Goal: Task Accomplishment & Management: Manage account settings

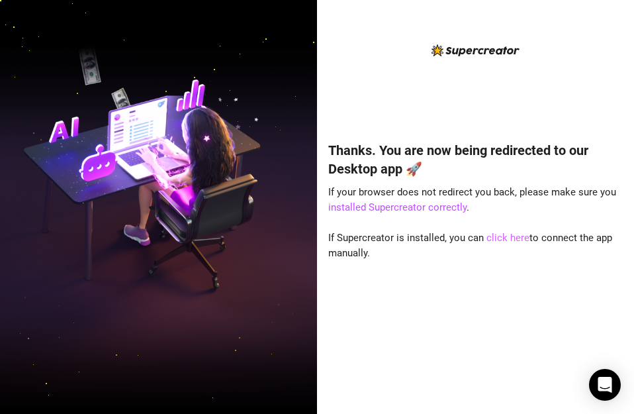
click at [505, 236] on link "click here" at bounding box center [508, 238] width 43 height 12
click at [524, 32] on div "Thanks. You are now being redirected to our Desktop app 🚀 If your browser does …" at bounding box center [475, 207] width 317 height 414
click at [472, 355] on div "Thanks. You are now being redirected to our Desktop app 🚀 If your browser does …" at bounding box center [475, 258] width 295 height 270
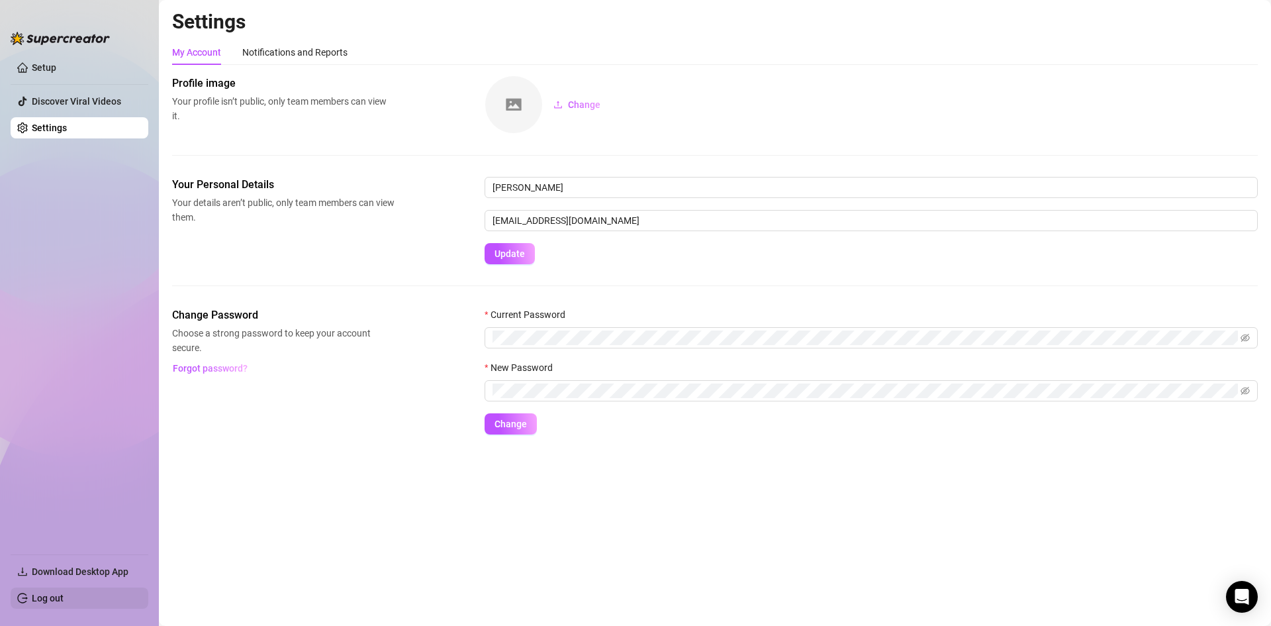
click at [62, 413] on link "Log out" at bounding box center [48, 598] width 32 height 11
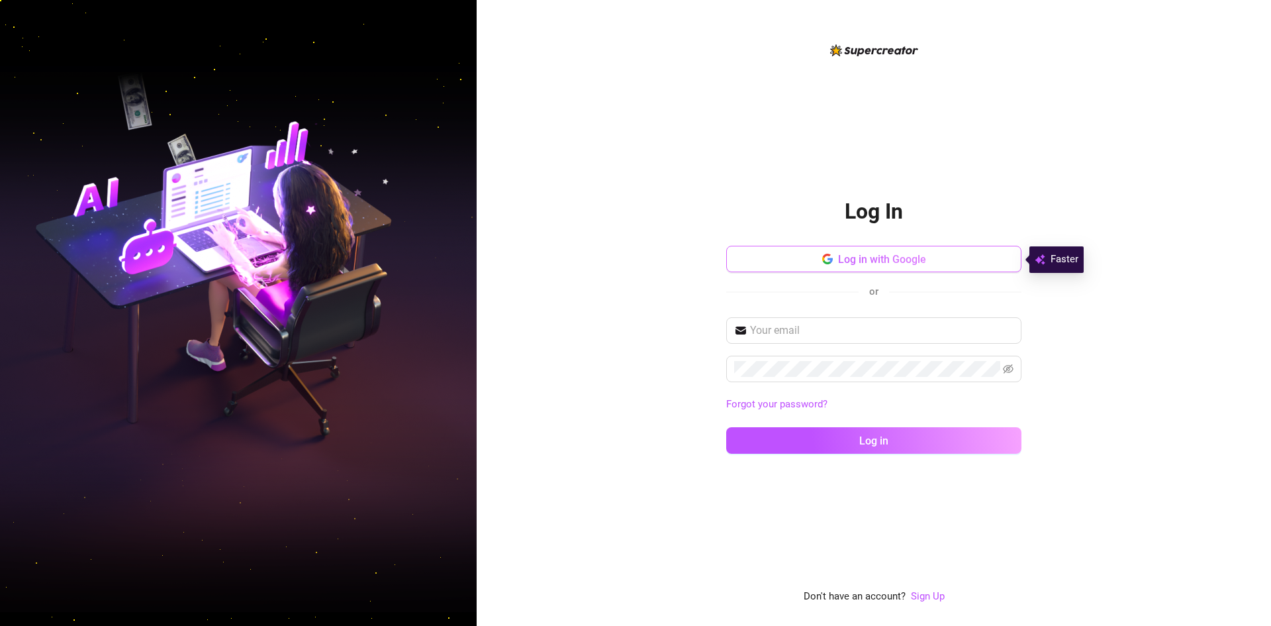
click at [634, 264] on span "Log in with Google" at bounding box center [882, 259] width 88 height 13
click at [634, 337] on input "text" at bounding box center [882, 330] width 264 height 16
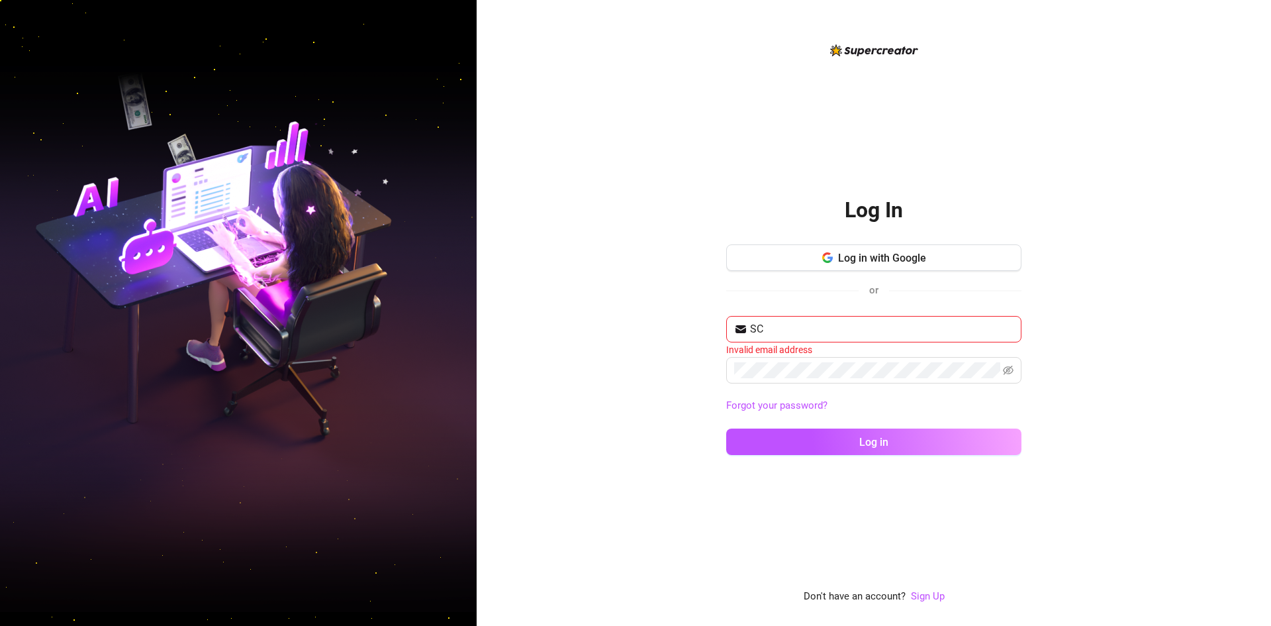
type input "S"
type input "franklinmarende@gmail.com"
click at [634, 413] on div "franklinmarende@gmail.com Forgot your password? Log in" at bounding box center [873, 391] width 295 height 148
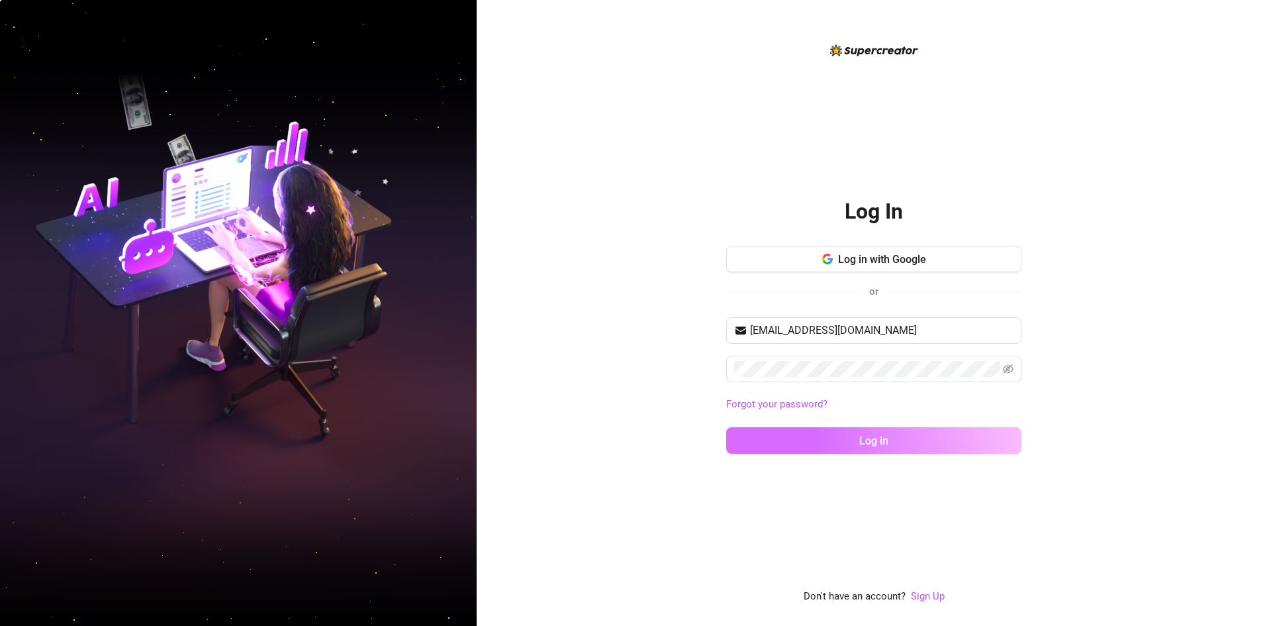
click at [634, 413] on span "Log in" at bounding box center [873, 440] width 29 height 13
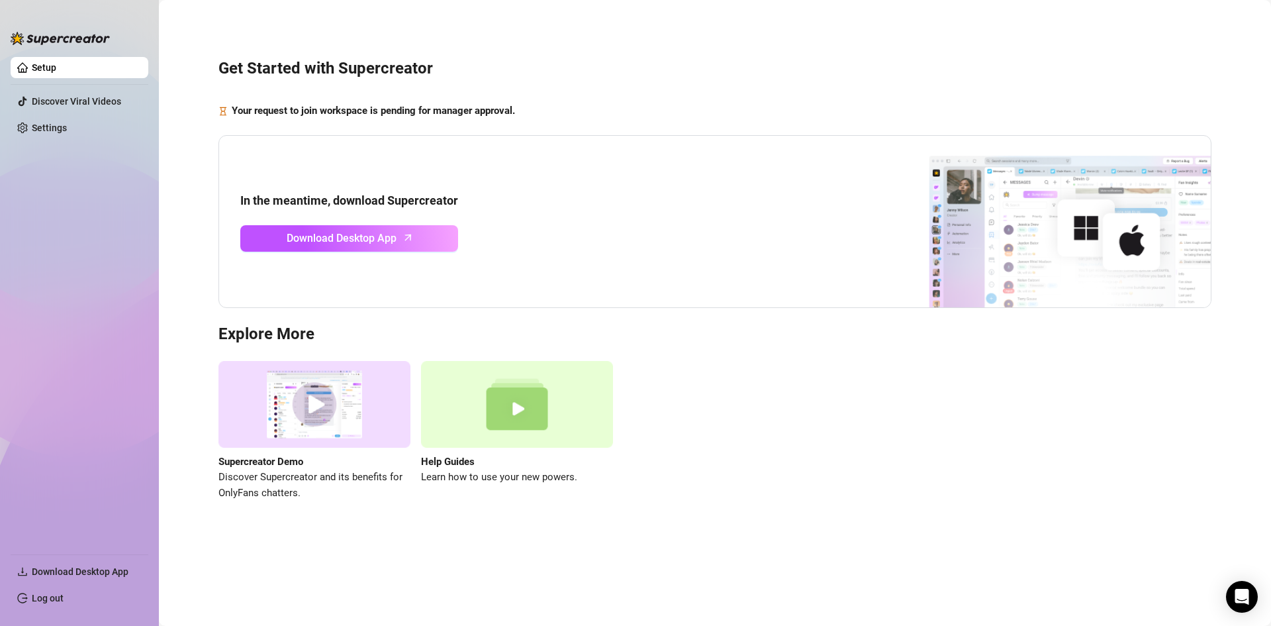
click at [342, 398] on img at bounding box center [315, 404] width 192 height 87
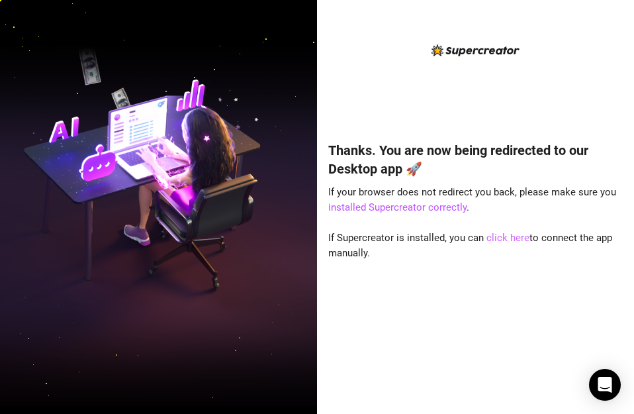
click at [499, 236] on link "click here" at bounding box center [508, 238] width 43 height 12
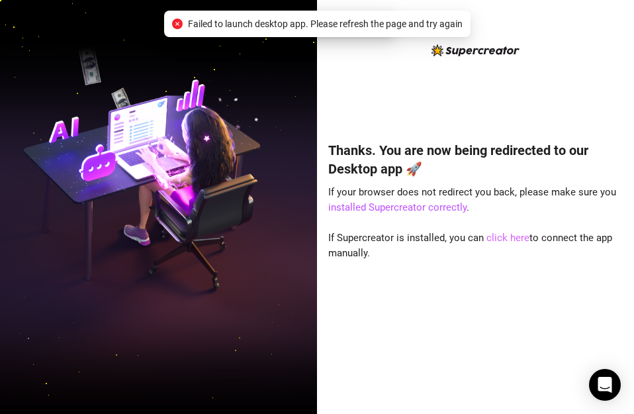
click at [499, 236] on link "click here" at bounding box center [508, 238] width 43 height 12
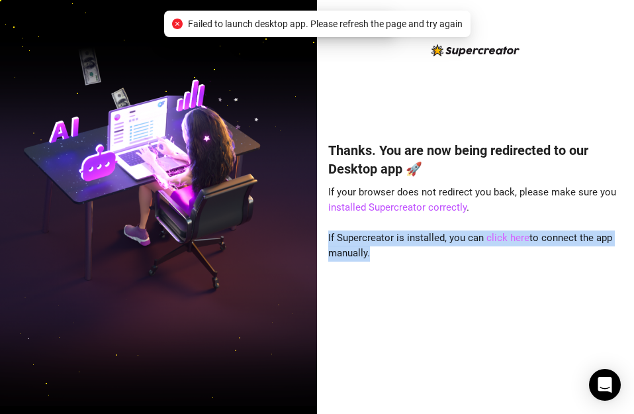
click at [499, 236] on link "click here" at bounding box center [508, 238] width 43 height 12
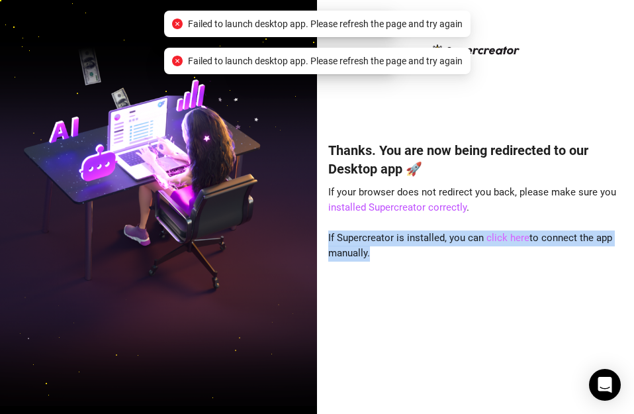
click at [499, 236] on link "click here" at bounding box center [508, 238] width 43 height 12
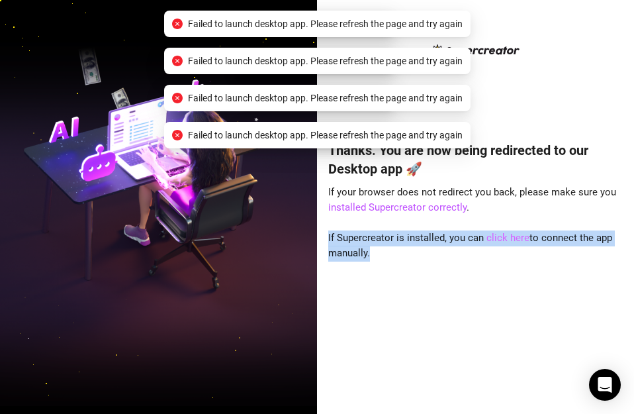
click at [499, 236] on link "click here" at bounding box center [508, 238] width 43 height 12
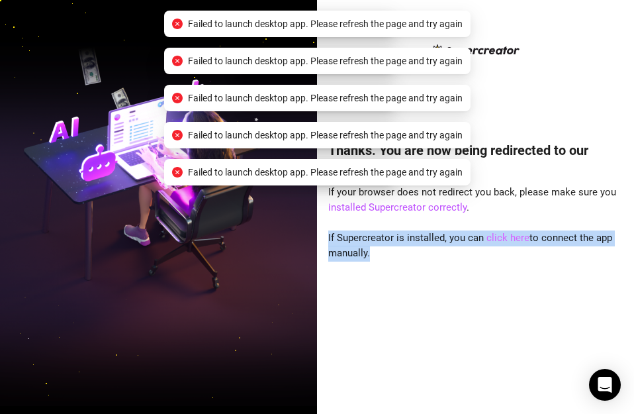
click at [499, 236] on link "click here" at bounding box center [508, 238] width 43 height 12
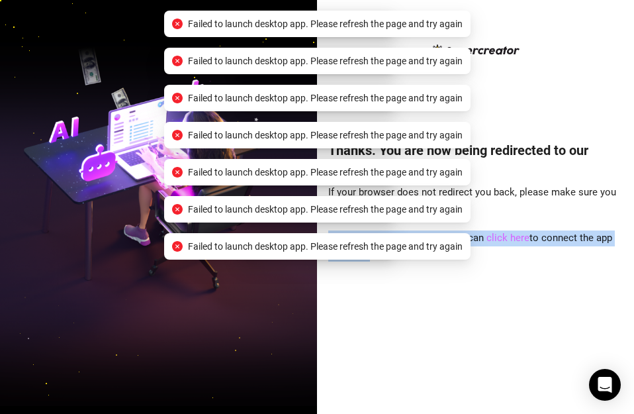
click at [499, 236] on link "click here" at bounding box center [508, 238] width 43 height 12
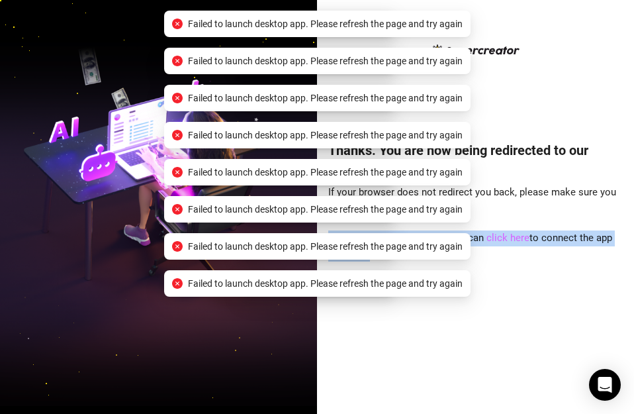
click at [499, 236] on link "click here" at bounding box center [508, 238] width 43 height 12
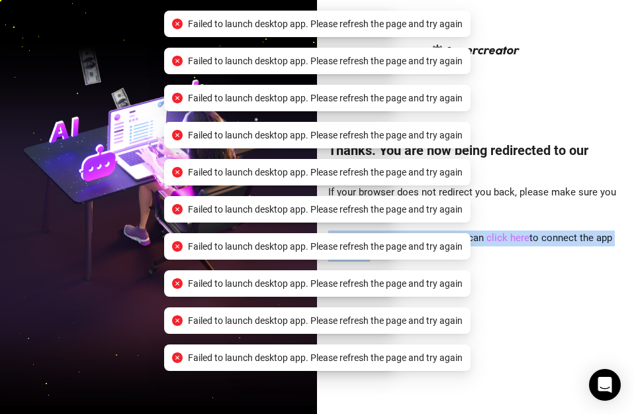
click at [499, 236] on link "click here" at bounding box center [508, 238] width 43 height 12
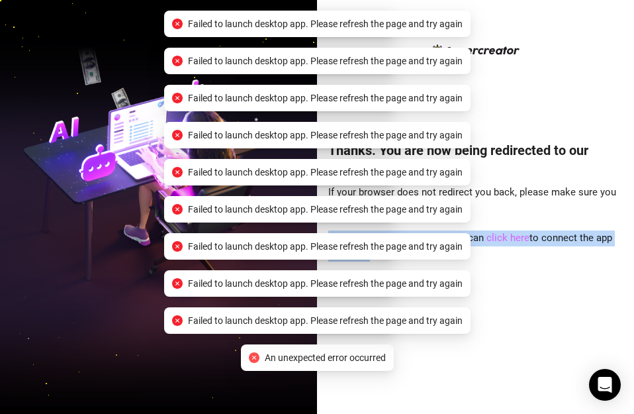
click at [499, 236] on link "click here" at bounding box center [508, 238] width 43 height 12
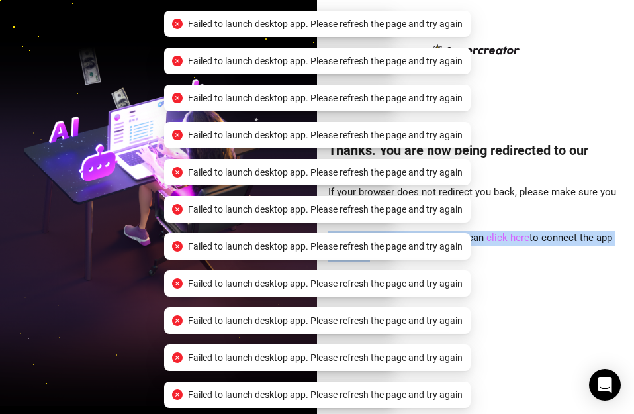
click at [499, 236] on link "click here" at bounding box center [508, 238] width 43 height 12
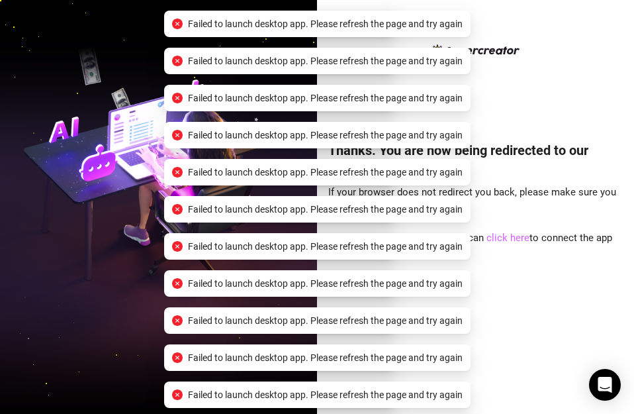
click at [499, 236] on link "click here" at bounding box center [508, 238] width 43 height 12
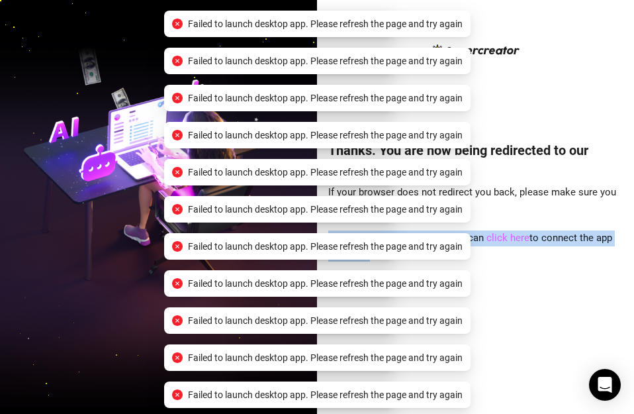
click at [499, 236] on link "click here" at bounding box center [508, 238] width 43 height 12
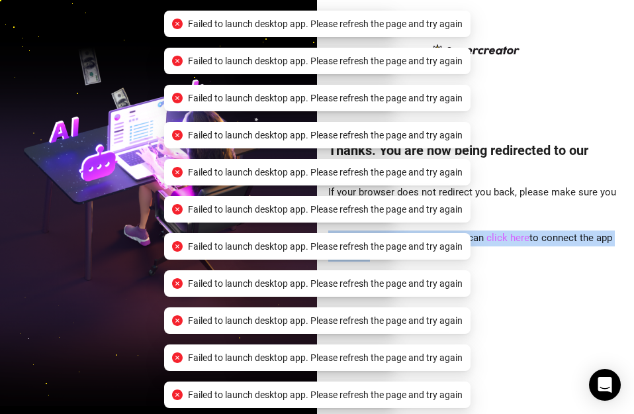
click at [499, 236] on link "click here" at bounding box center [508, 238] width 43 height 12
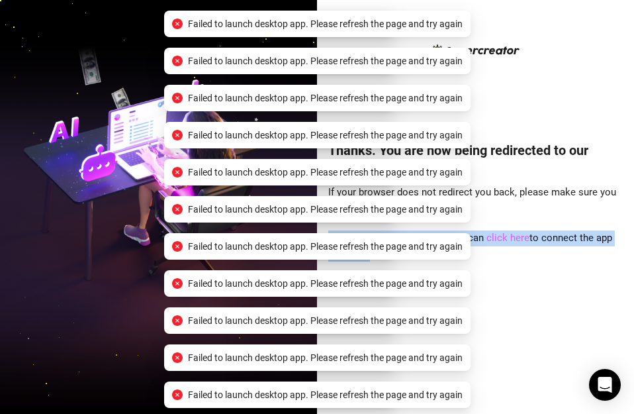
click at [499, 236] on link "click here" at bounding box center [508, 238] width 43 height 12
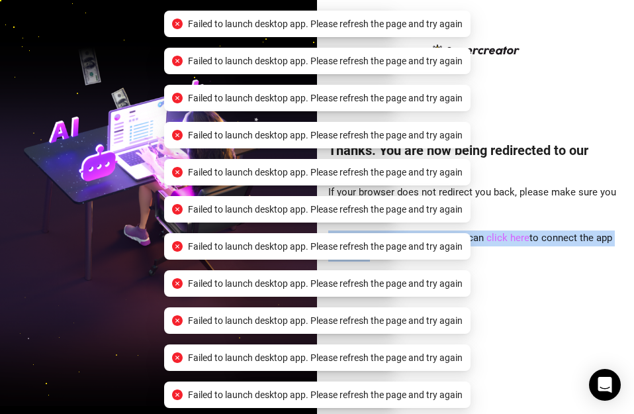
click at [499, 236] on link "click here" at bounding box center [508, 238] width 43 height 12
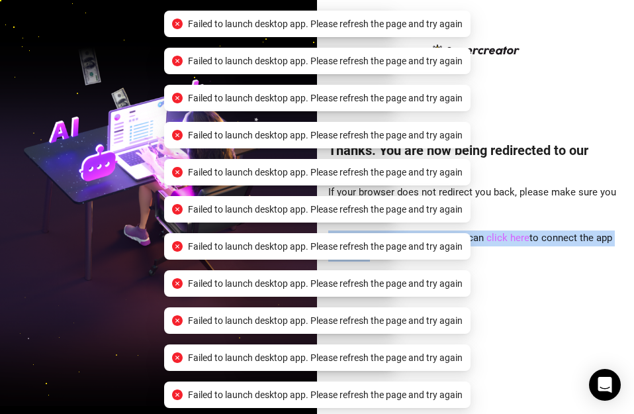
click at [499, 236] on link "click here" at bounding box center [508, 238] width 43 height 12
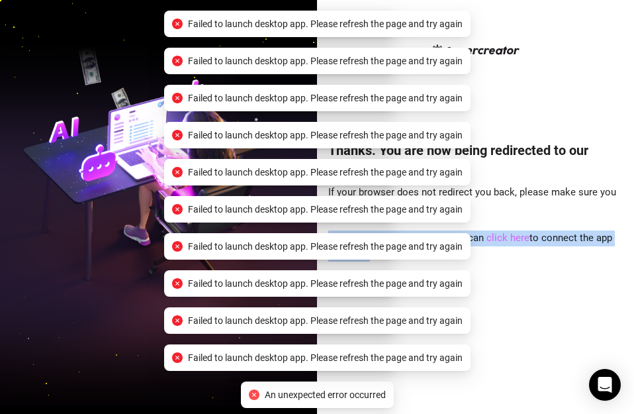
click at [499, 236] on link "click here" at bounding box center [508, 238] width 43 height 12
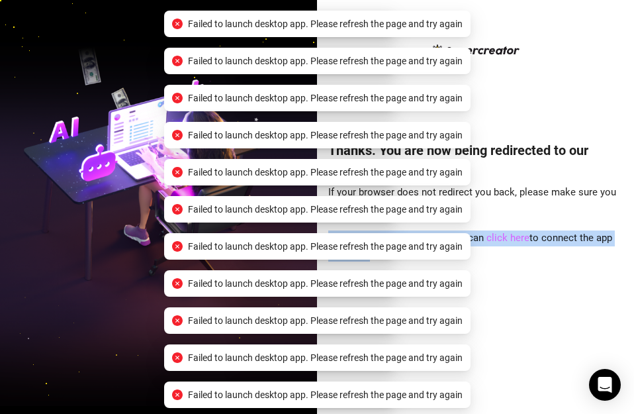
click at [499, 236] on link "click here" at bounding box center [508, 238] width 43 height 12
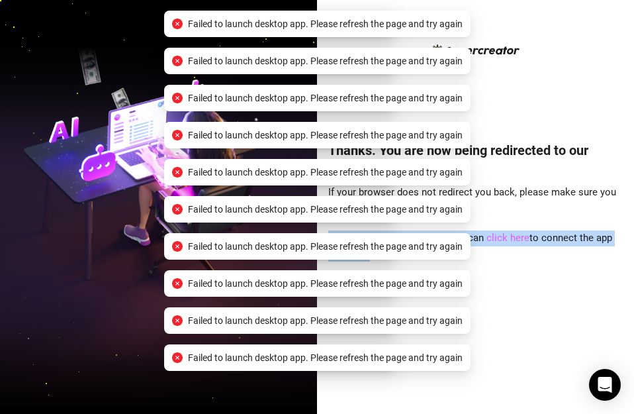
click at [499, 236] on link "click here" at bounding box center [508, 238] width 43 height 12
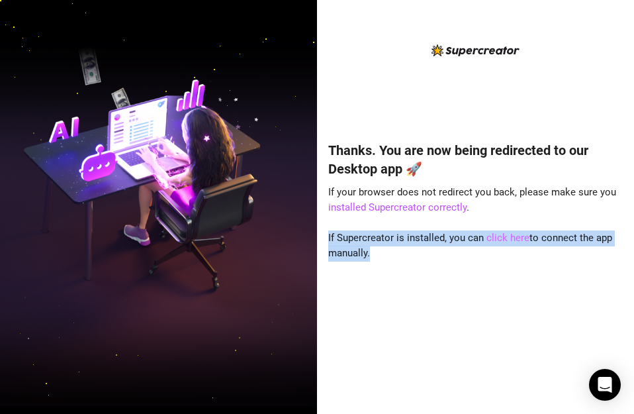
click at [491, 238] on link "click here" at bounding box center [508, 238] width 43 height 12
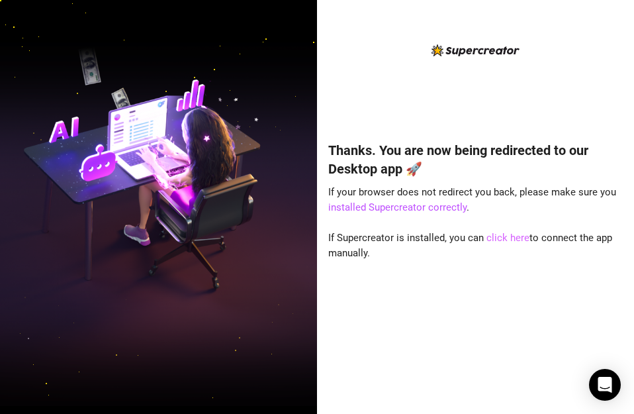
click at [491, 238] on link "click here" at bounding box center [508, 238] width 43 height 12
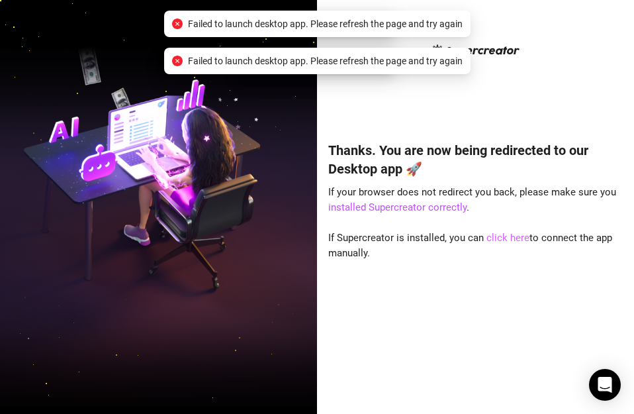
click at [491, 238] on link "click here" at bounding box center [508, 238] width 43 height 12
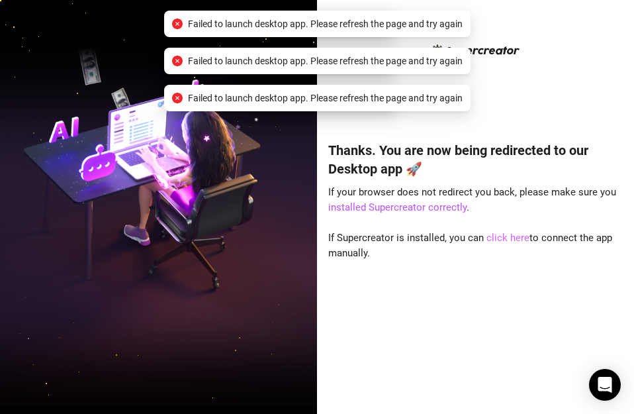
click at [491, 238] on link "click here" at bounding box center [508, 238] width 43 height 12
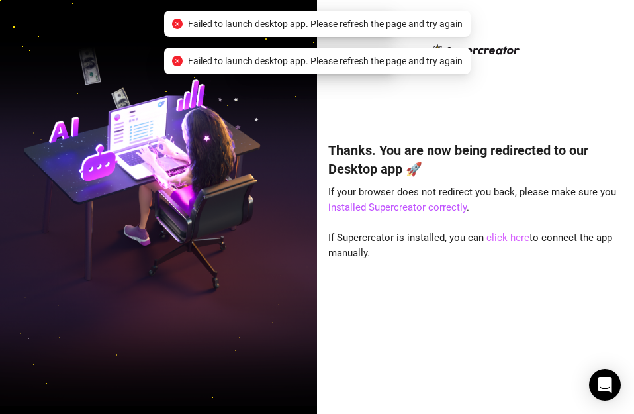
click at [491, 238] on link "click here" at bounding box center [508, 238] width 43 height 12
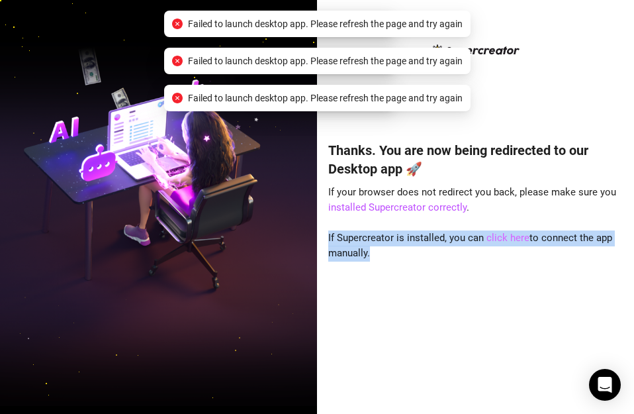
click at [491, 238] on link "click here" at bounding box center [508, 238] width 43 height 12
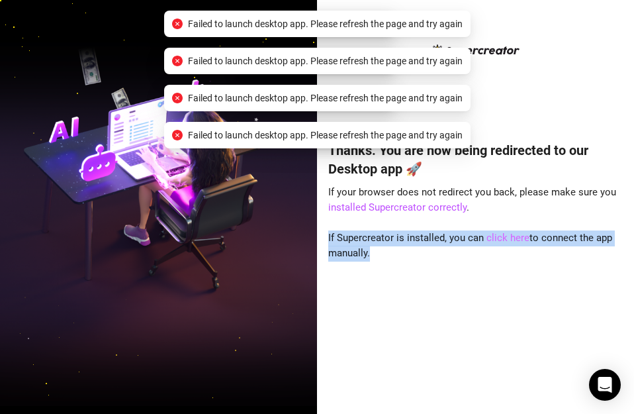
click at [491, 238] on link "click here" at bounding box center [508, 238] width 43 height 12
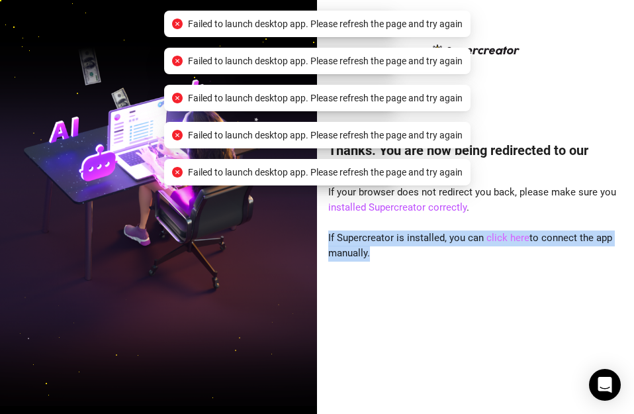
click at [491, 238] on link "click here" at bounding box center [508, 238] width 43 height 12
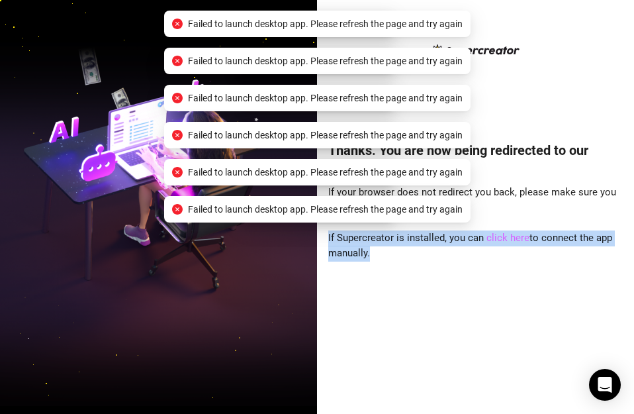
click at [491, 238] on link "click here" at bounding box center [508, 238] width 43 height 12
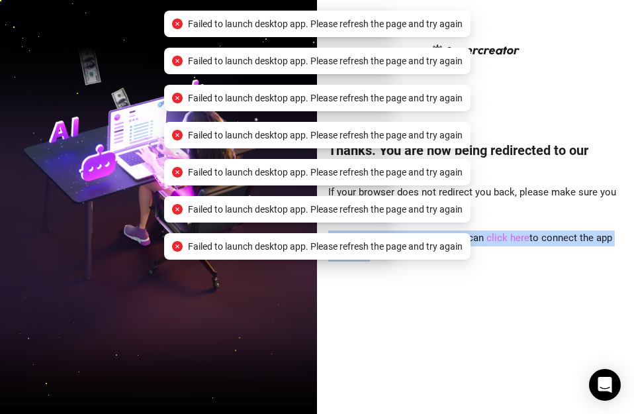
click at [491, 238] on link "click here" at bounding box center [508, 238] width 43 height 12
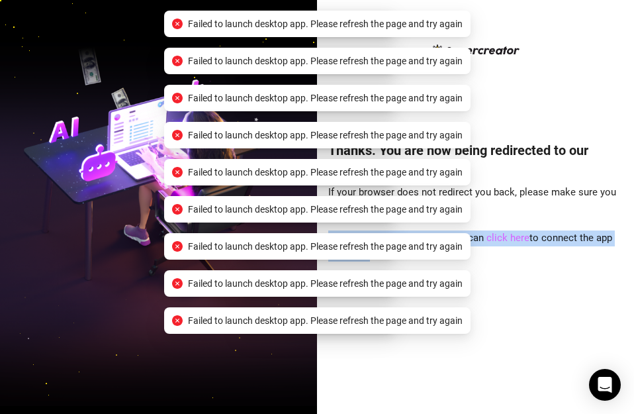
click at [491, 238] on link "click here" at bounding box center [508, 238] width 43 height 12
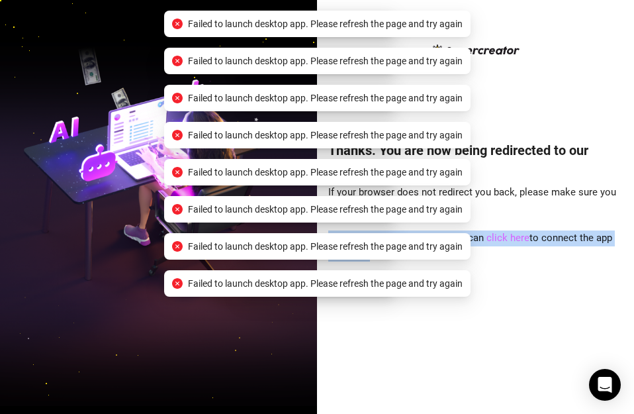
click at [491, 238] on link "click here" at bounding box center [508, 238] width 43 height 12
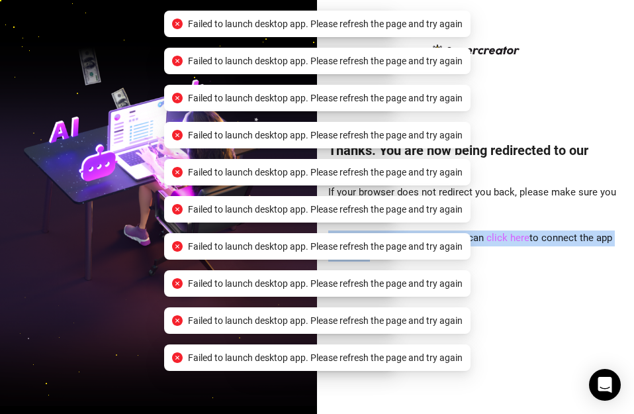
click at [491, 238] on link "click here" at bounding box center [508, 238] width 43 height 12
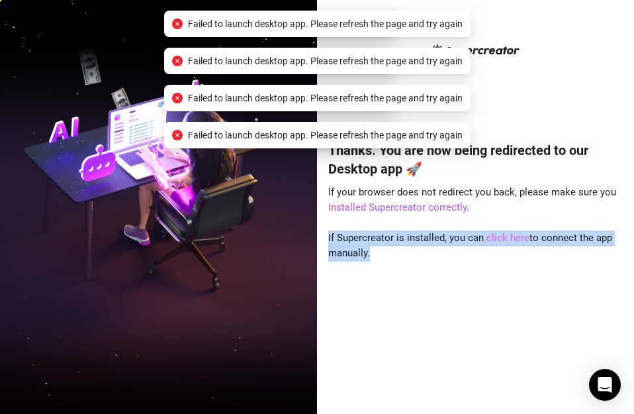
click at [491, 238] on link "click here" at bounding box center [508, 238] width 43 height 12
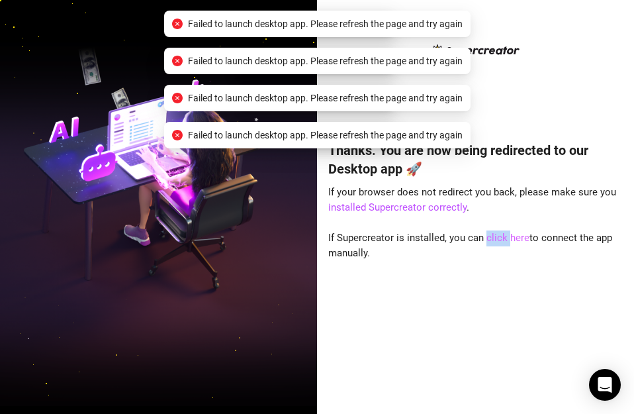
click at [491, 238] on link "click here" at bounding box center [508, 238] width 43 height 12
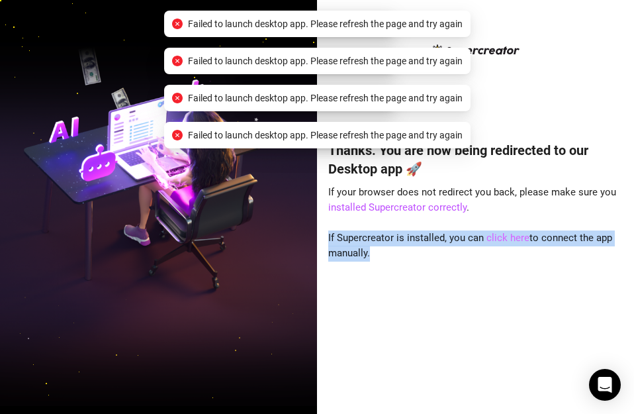
click at [491, 238] on link "click here" at bounding box center [508, 238] width 43 height 12
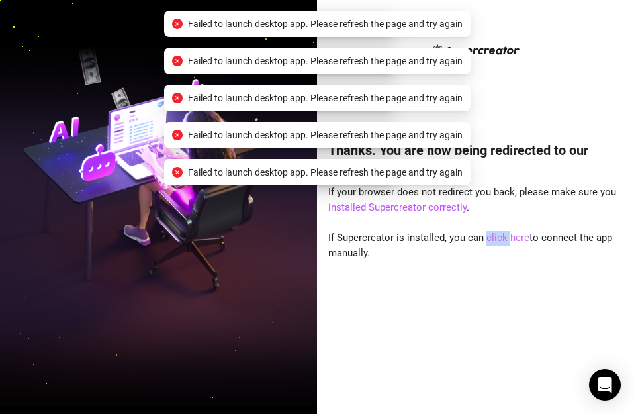
click at [491, 238] on link "click here" at bounding box center [508, 238] width 43 height 12
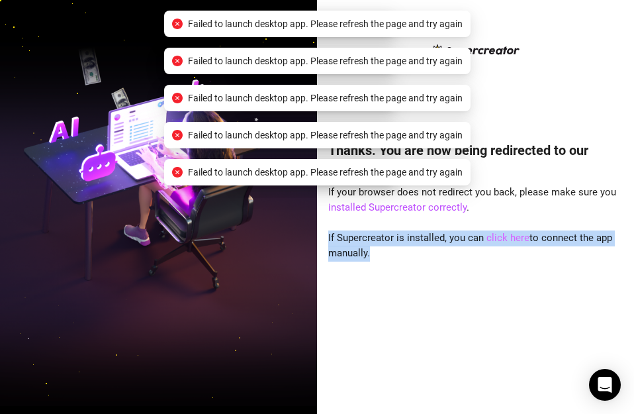
click at [491, 238] on link "click here" at bounding box center [508, 238] width 43 height 12
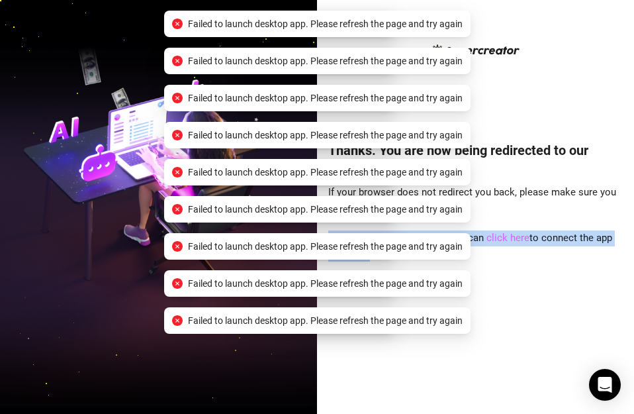
click at [491, 238] on link "click here" at bounding box center [508, 238] width 43 height 12
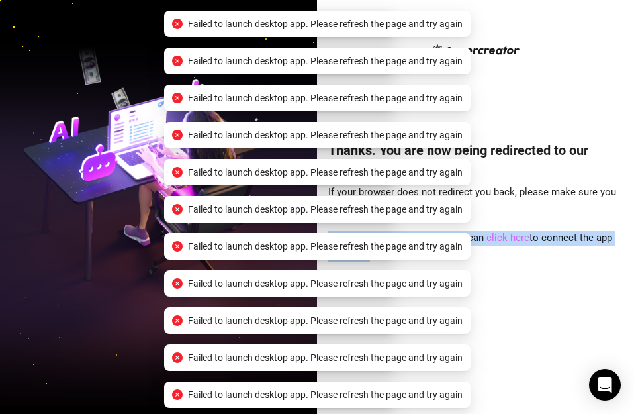
click at [491, 238] on link "click here" at bounding box center [508, 238] width 43 height 12
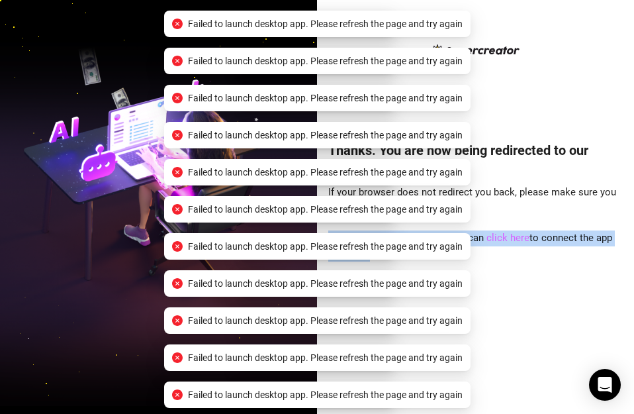
click at [491, 238] on link "click here" at bounding box center [508, 238] width 43 height 12
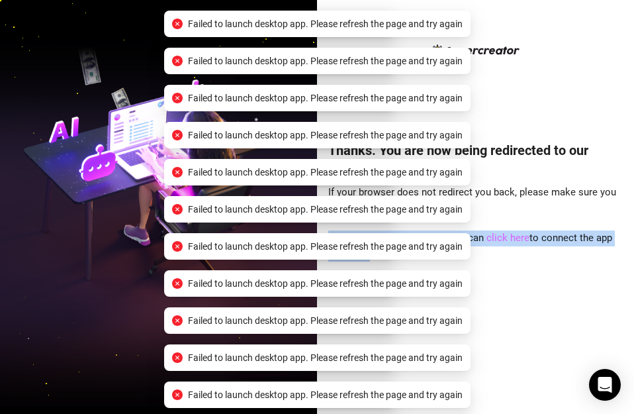
click at [491, 238] on link "click here" at bounding box center [508, 238] width 43 height 12
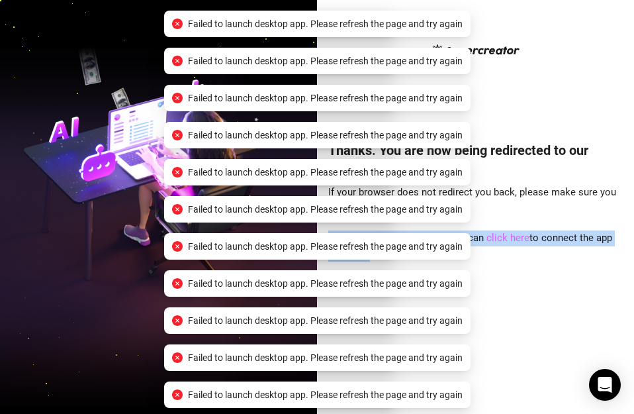
click at [491, 238] on link "click here" at bounding box center [508, 238] width 43 height 12
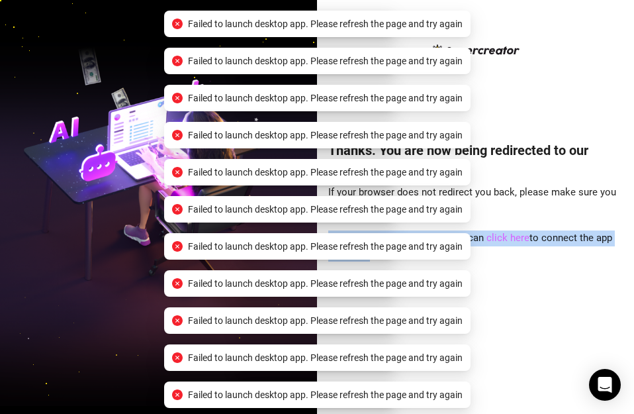
click at [491, 238] on link "click here" at bounding box center [508, 238] width 43 height 12
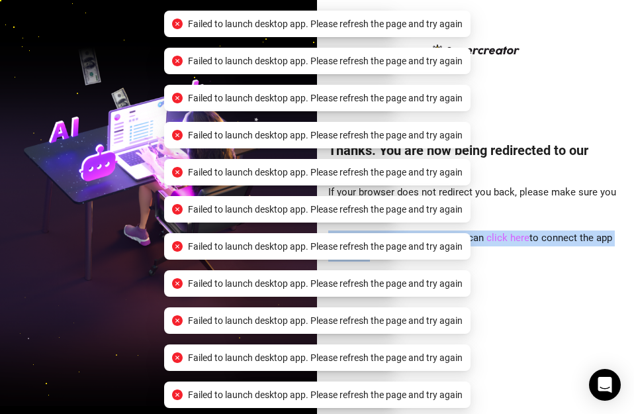
click at [491, 238] on link "click here" at bounding box center [508, 238] width 43 height 12
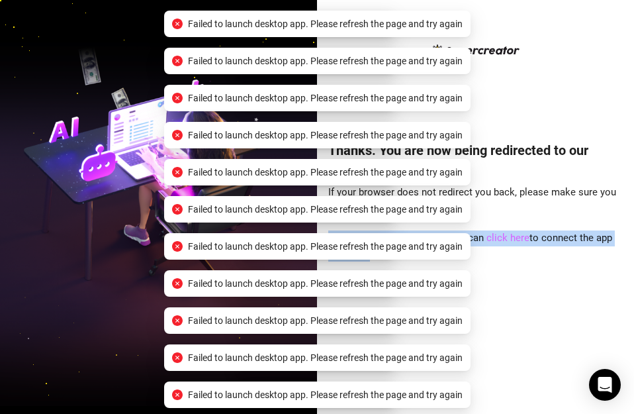
click at [491, 238] on link "click here" at bounding box center [508, 238] width 43 height 12
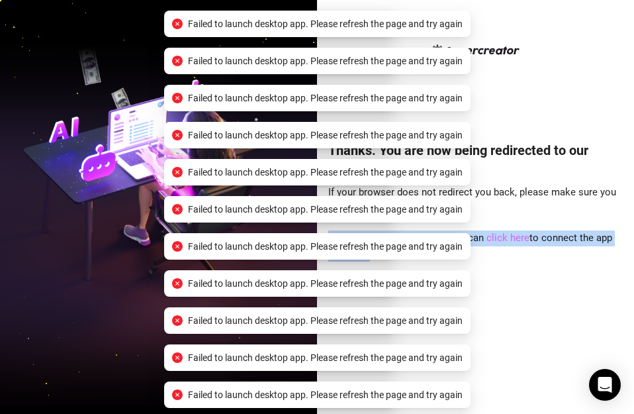
click at [491, 238] on link "click here" at bounding box center [508, 238] width 43 height 12
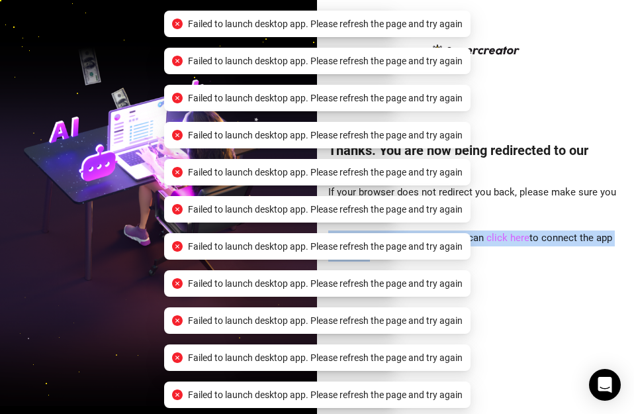
click at [491, 238] on link "click here" at bounding box center [508, 238] width 43 height 12
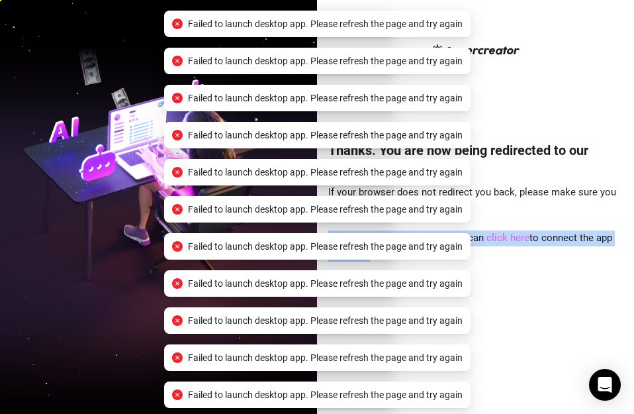
click at [491, 238] on link "click here" at bounding box center [508, 238] width 43 height 12
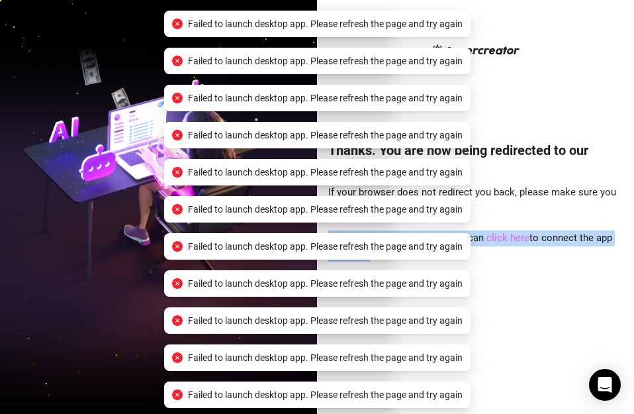
click at [491, 238] on link "click here" at bounding box center [508, 238] width 43 height 12
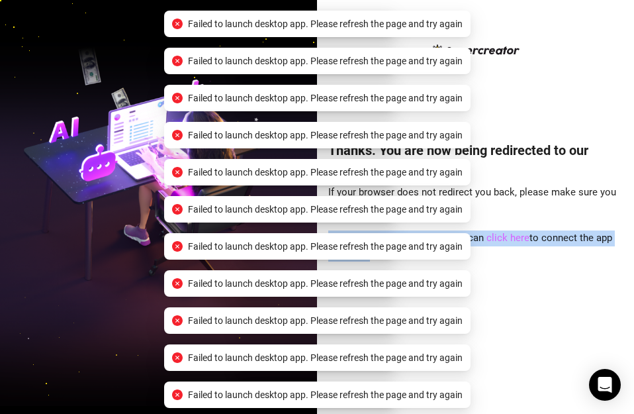
click at [491, 238] on link "click here" at bounding box center [508, 238] width 43 height 12
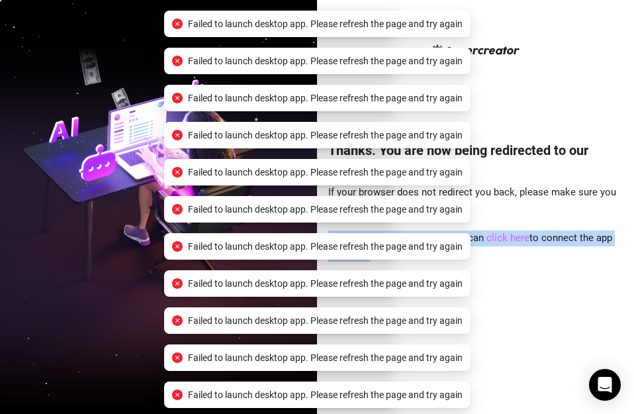
click at [491, 238] on link "click here" at bounding box center [508, 238] width 43 height 12
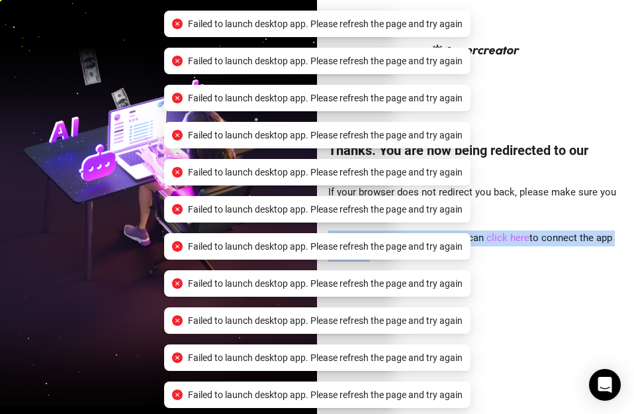
click at [491, 238] on link "click here" at bounding box center [508, 238] width 43 height 12
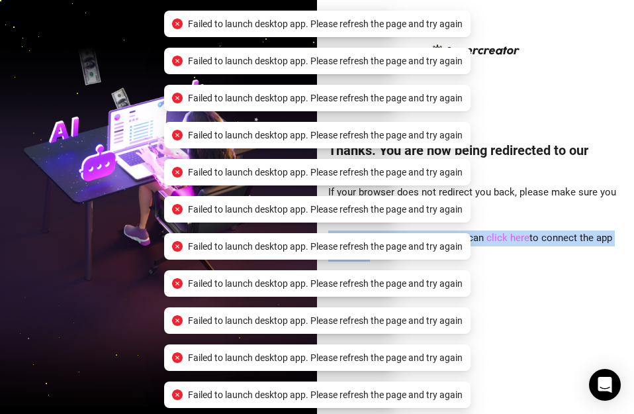
click at [491, 238] on link "click here" at bounding box center [508, 238] width 43 height 12
click at [493, 238] on link "click here" at bounding box center [508, 238] width 43 height 12
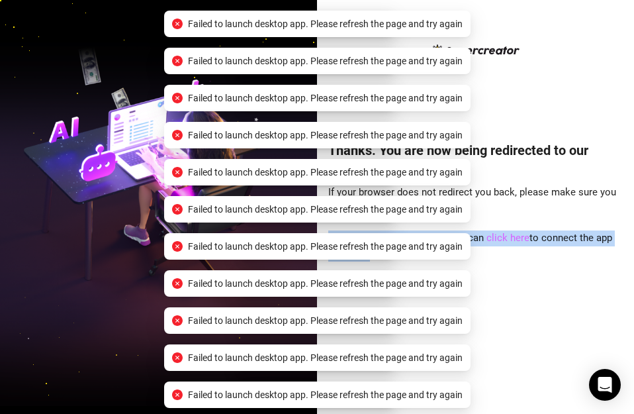
click at [493, 238] on link "click here" at bounding box center [508, 238] width 43 height 12
drag, startPoint x: 493, startPoint y: 238, endPoint x: 499, endPoint y: 222, distance: 17.8
click at [493, 236] on link "click here" at bounding box center [508, 238] width 43 height 12
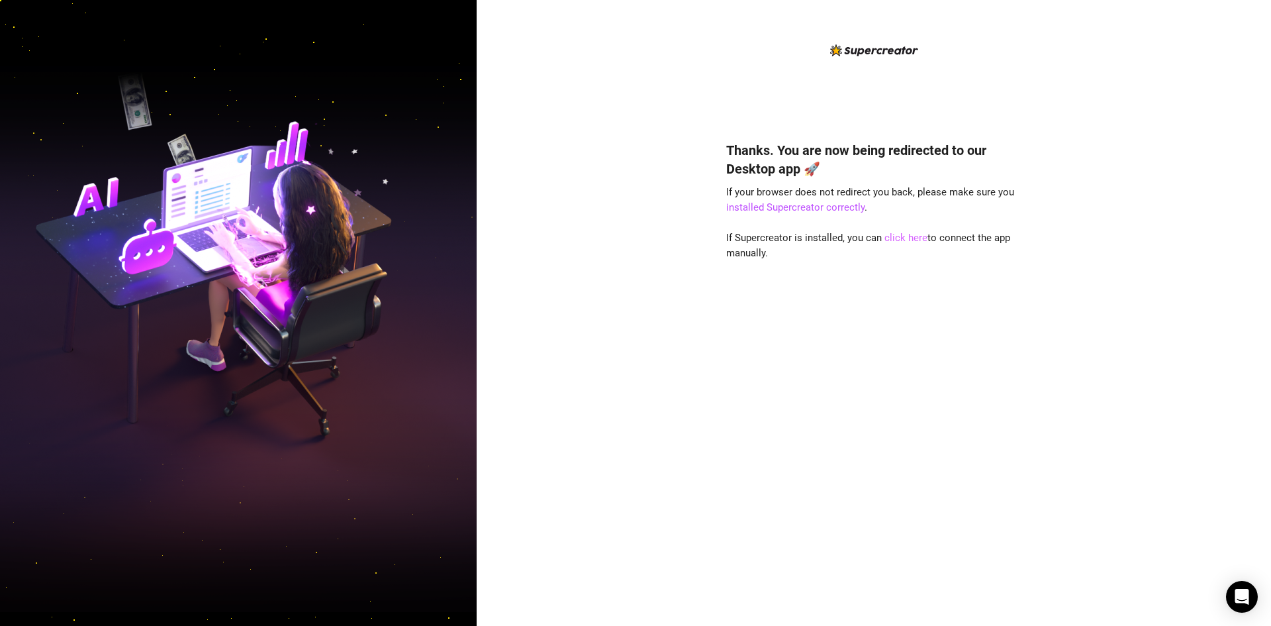
click at [896, 233] on link "click here" at bounding box center [906, 238] width 43 height 12
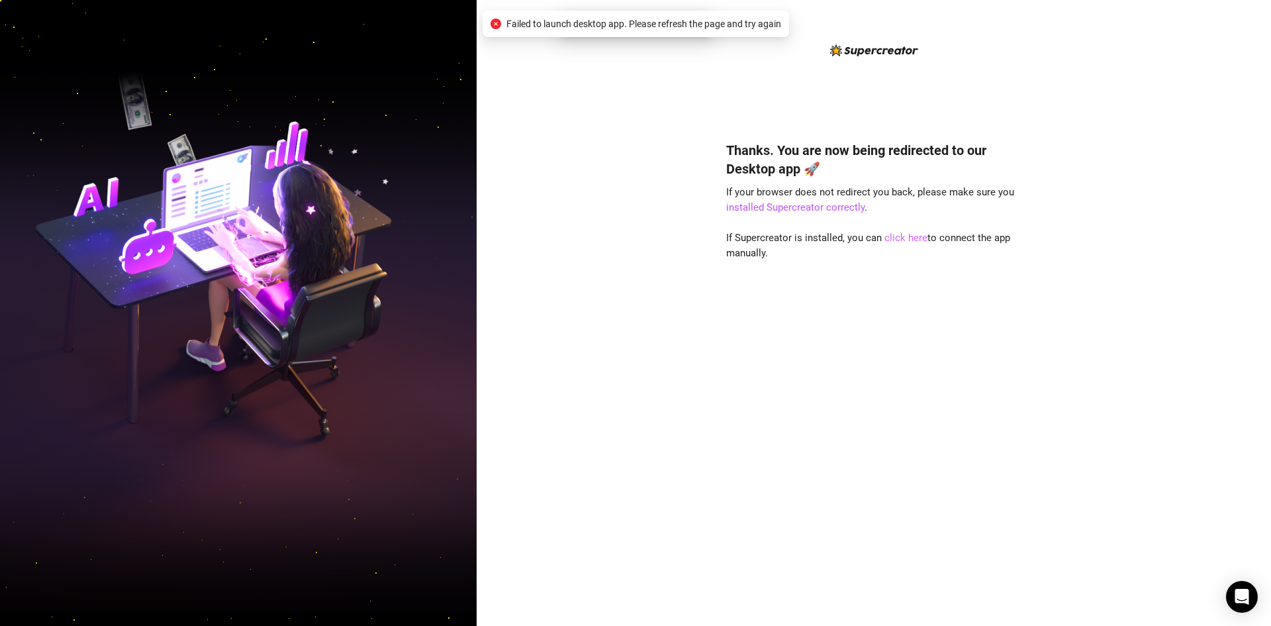
click at [897, 236] on link "click here" at bounding box center [906, 238] width 43 height 12
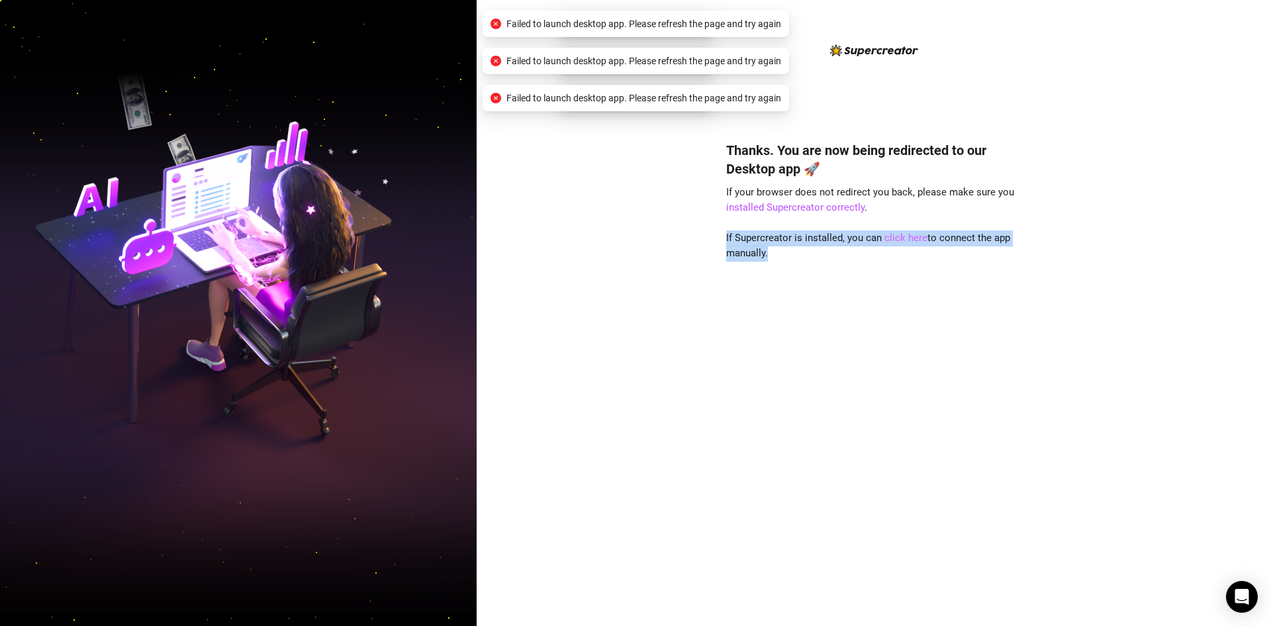
click at [897, 236] on link "click here" at bounding box center [906, 238] width 43 height 12
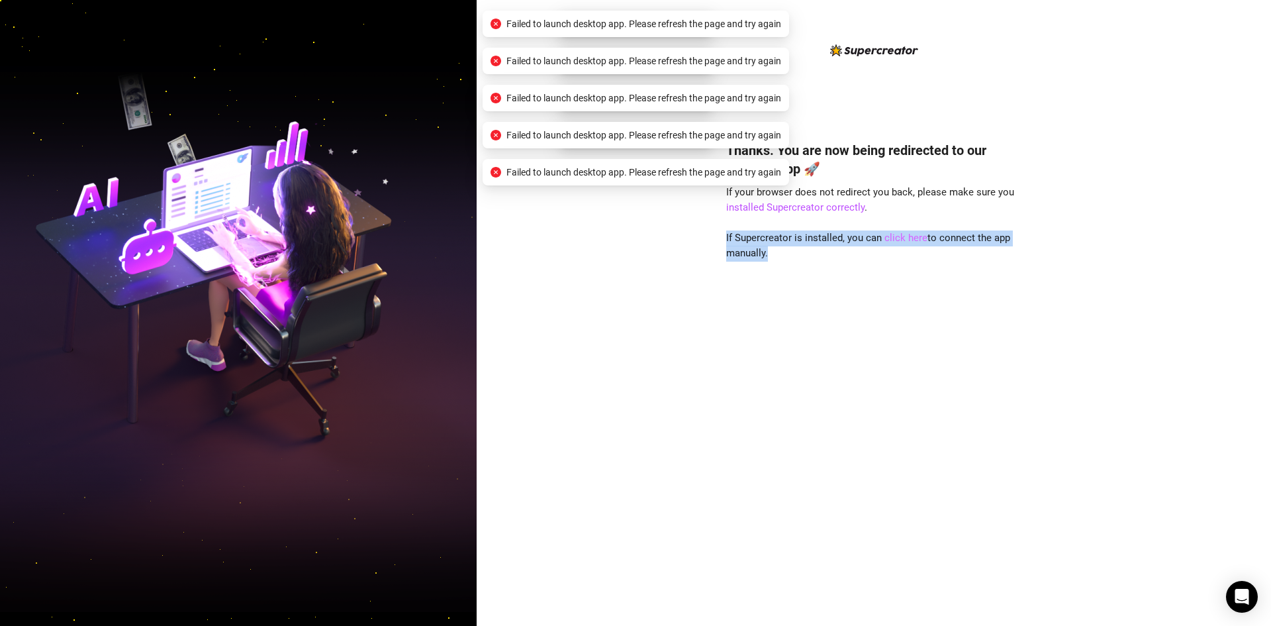
click at [897, 236] on link "click here" at bounding box center [906, 238] width 43 height 12
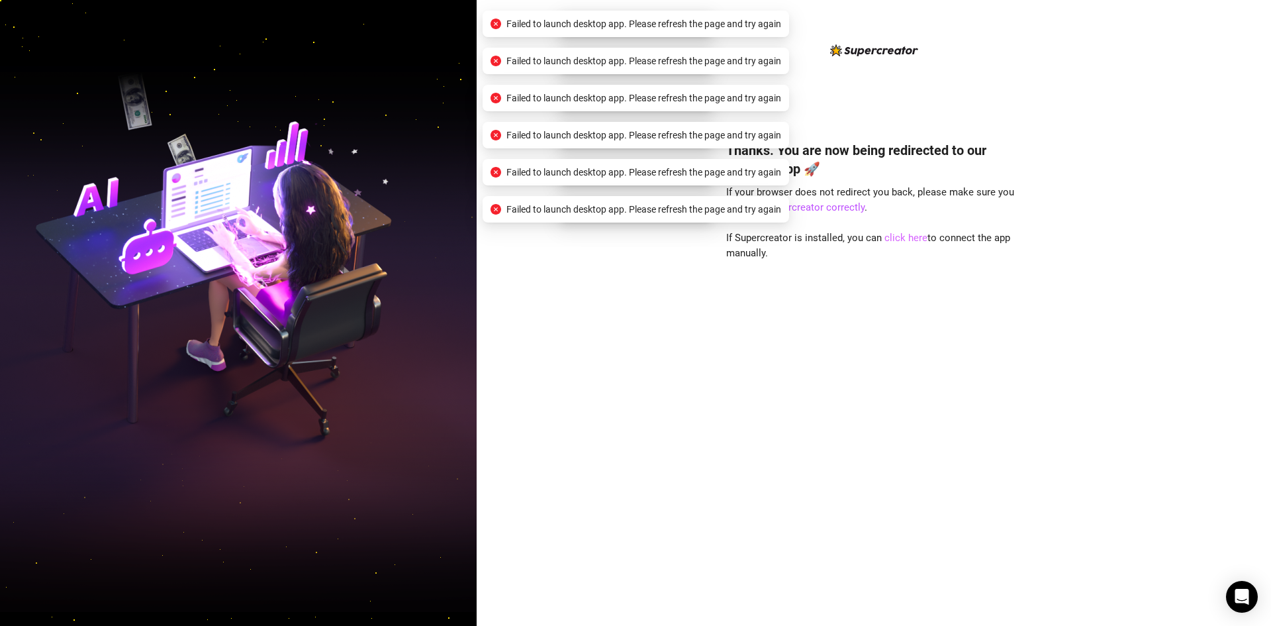
click at [897, 236] on link "click here" at bounding box center [906, 238] width 43 height 12
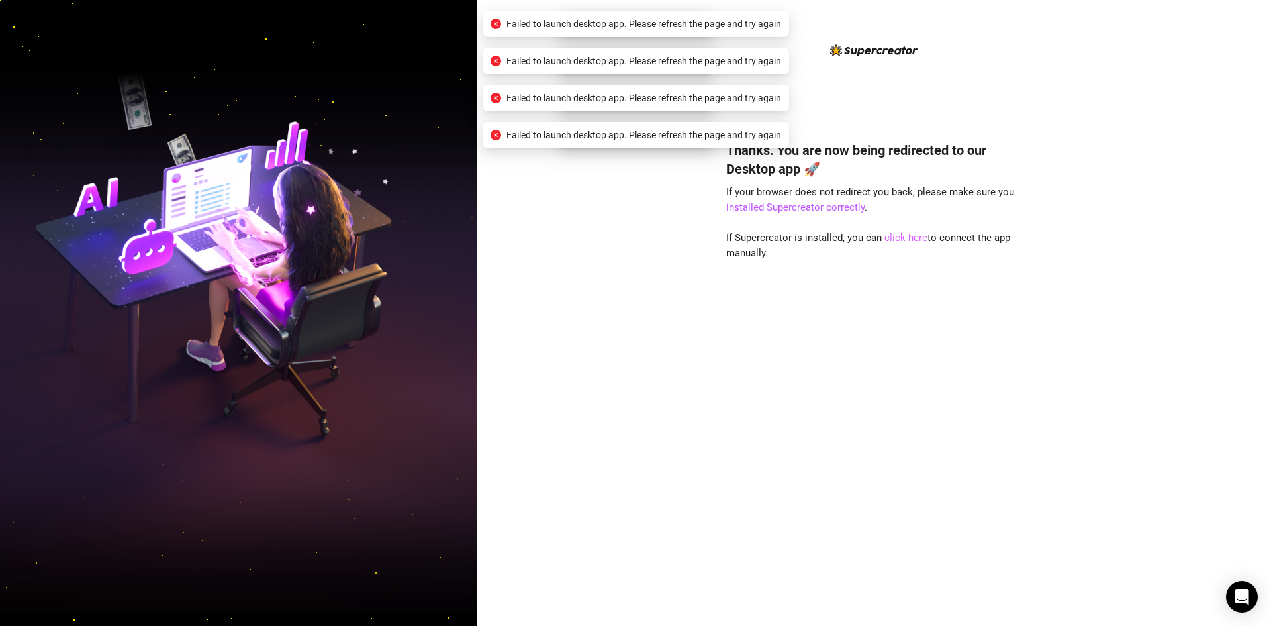
click at [897, 236] on link "click here" at bounding box center [906, 238] width 43 height 12
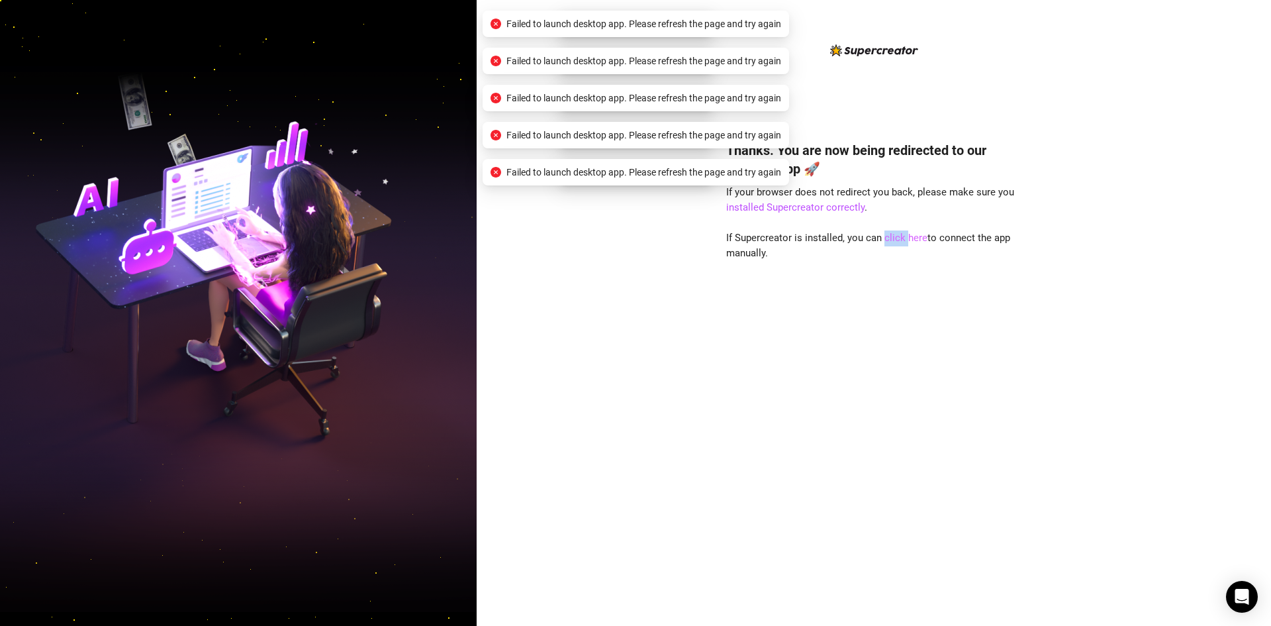
click at [897, 236] on link "click here" at bounding box center [906, 238] width 43 height 12
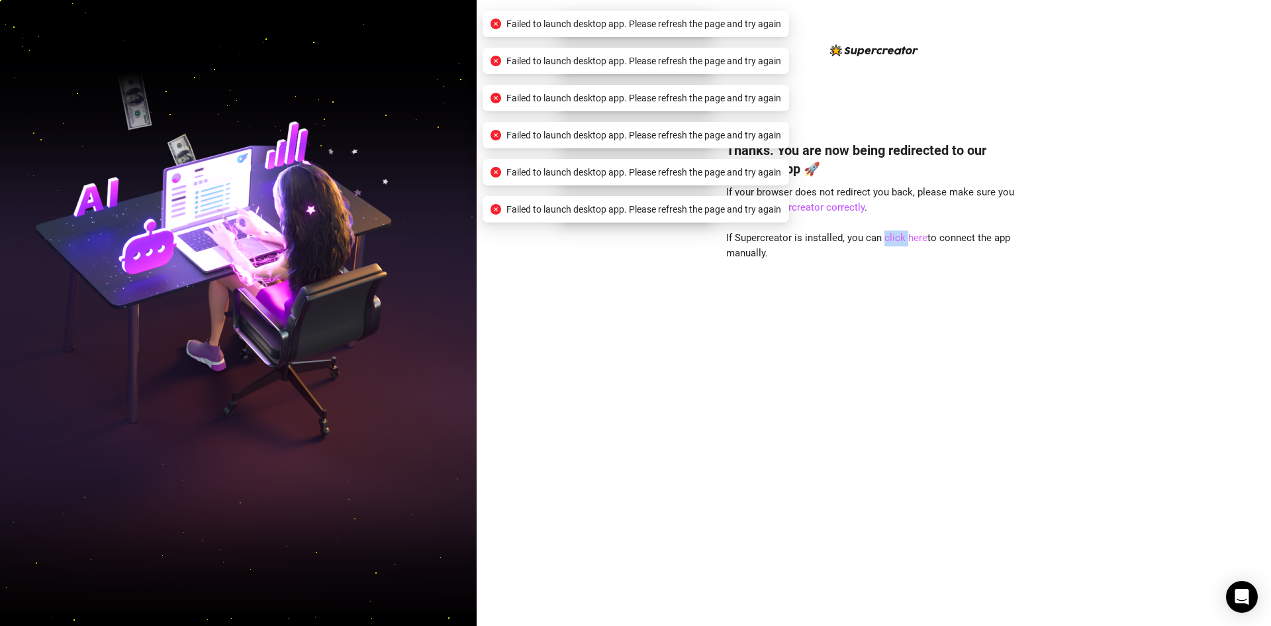
click at [897, 236] on link "click here" at bounding box center [906, 238] width 43 height 12
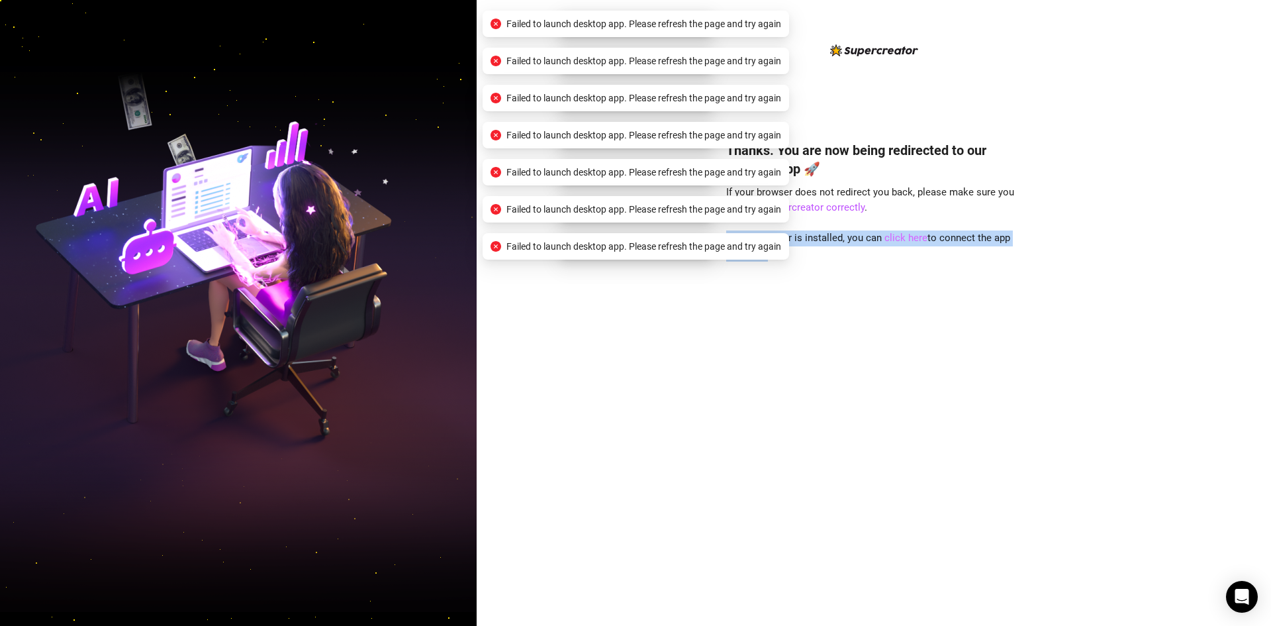
click at [897, 236] on link "click here" at bounding box center [906, 238] width 43 height 12
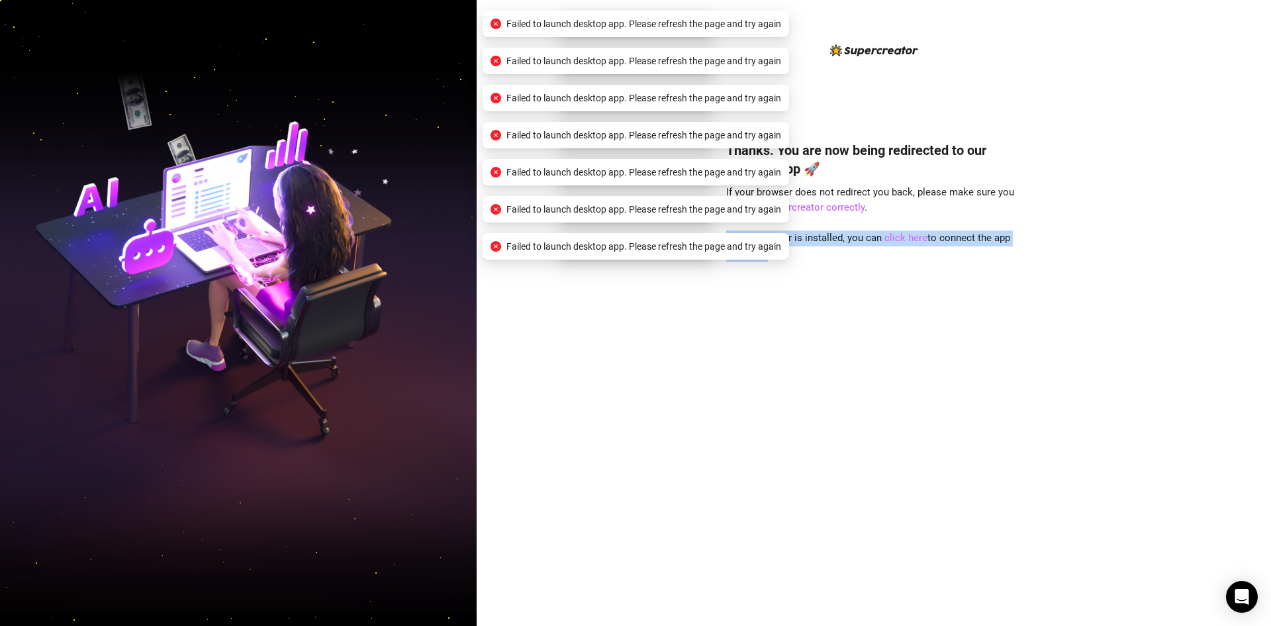
click at [897, 236] on link "click here" at bounding box center [906, 238] width 43 height 12
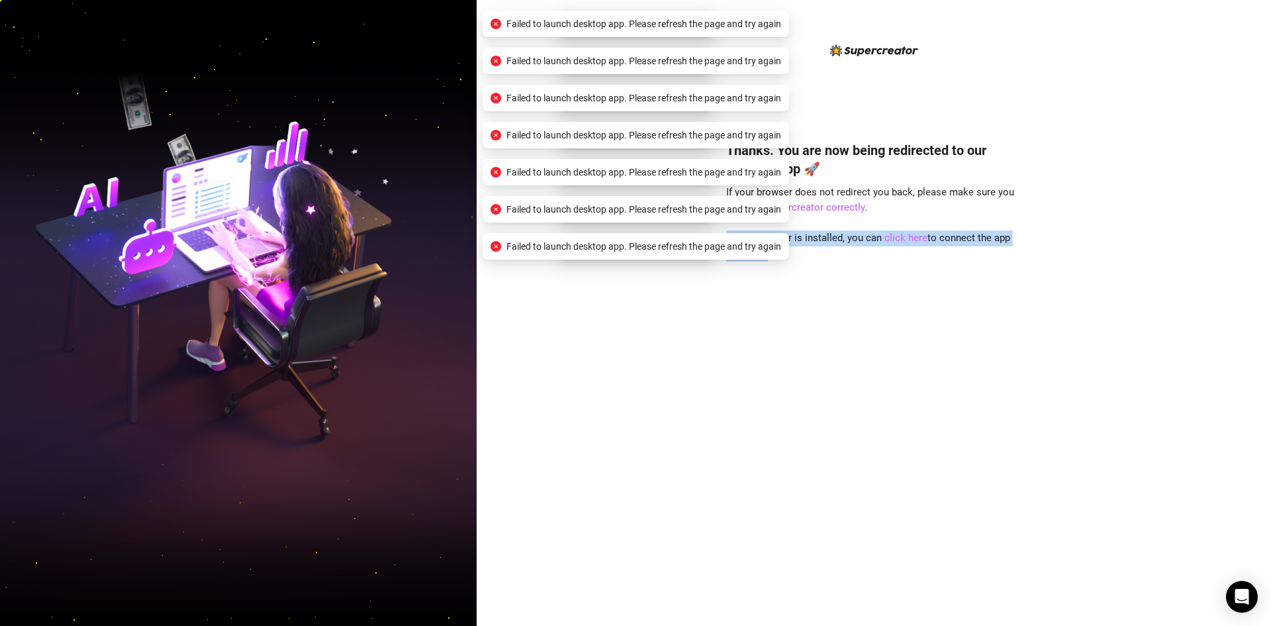
click at [897, 236] on link "click here" at bounding box center [906, 238] width 43 height 12
